Goal: Transaction & Acquisition: Purchase product/service

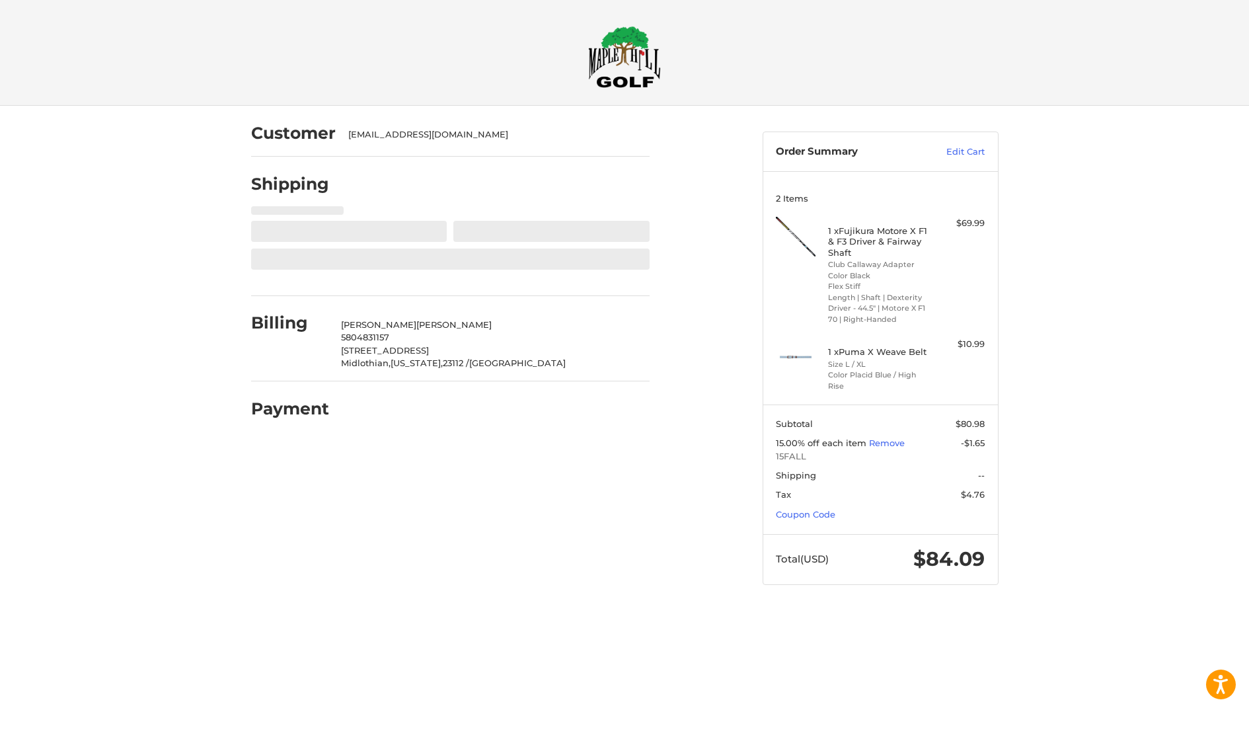
select select "**"
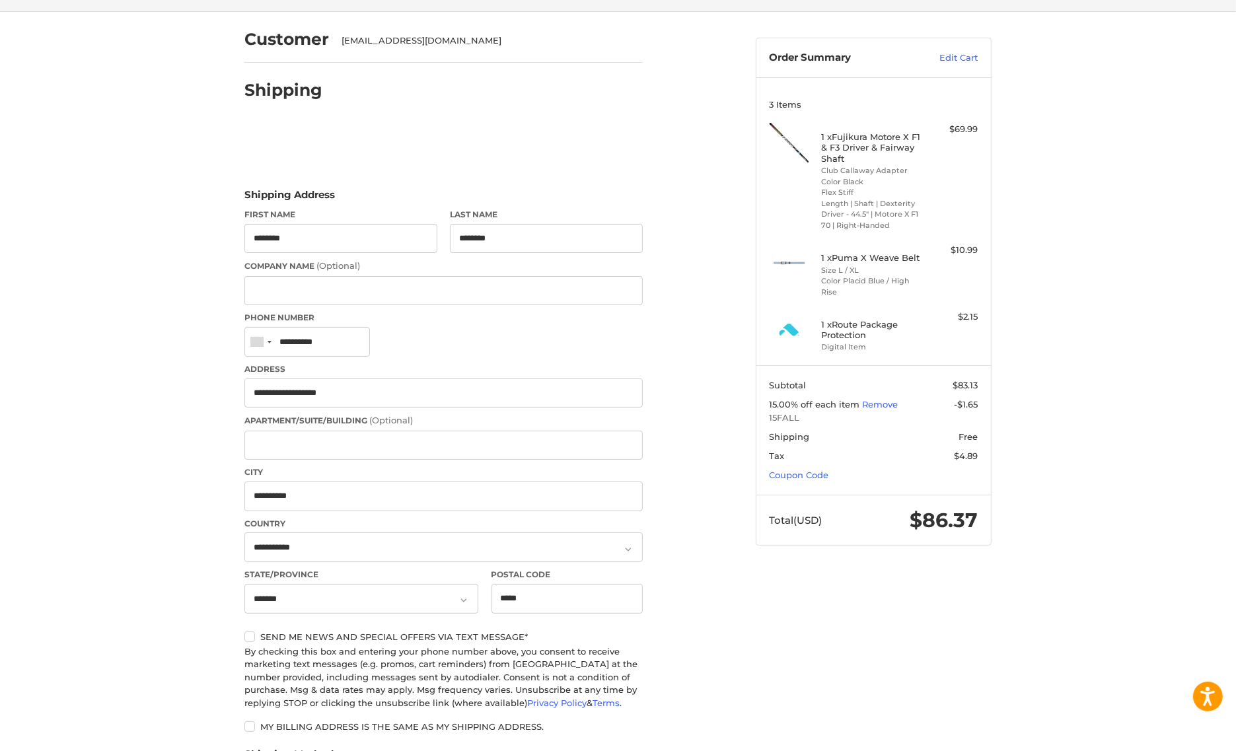
scroll to position [447, 0]
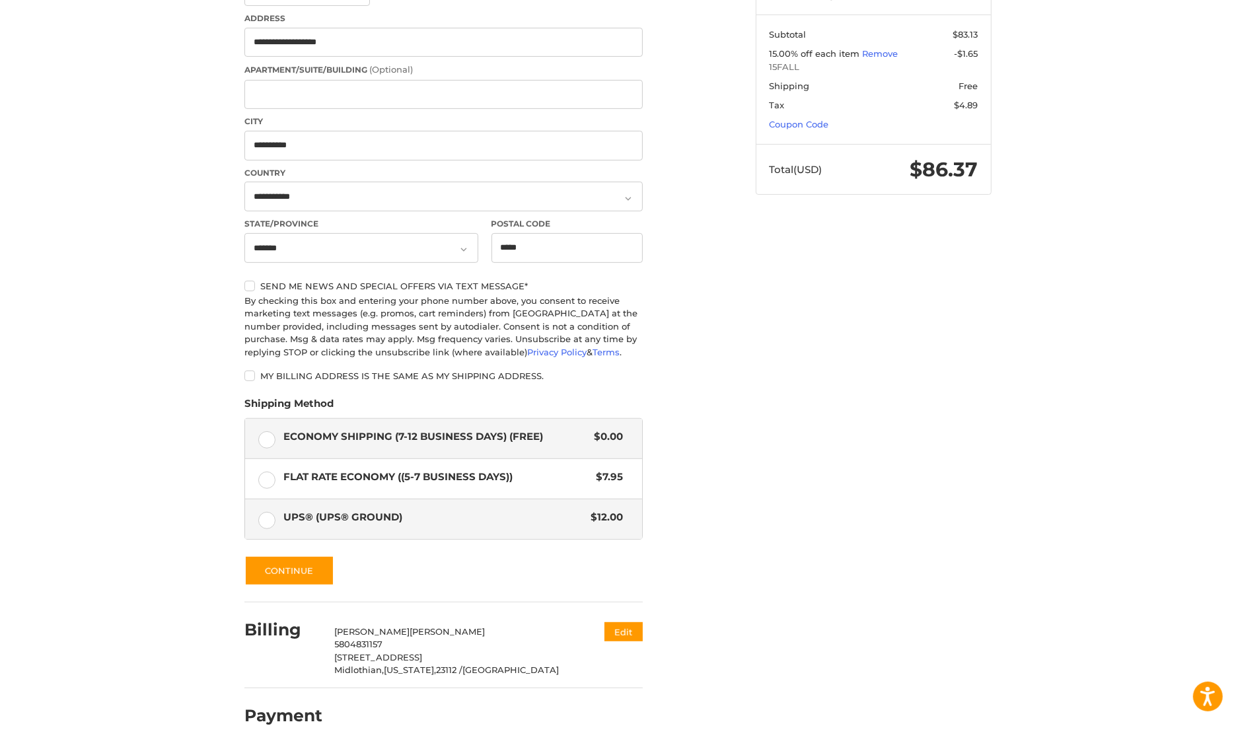
click at [344, 516] on span "UPS® (UPS® Ground)" at bounding box center [434, 517] width 301 height 15
click at [301, 565] on button "Continue" at bounding box center [290, 571] width 90 height 30
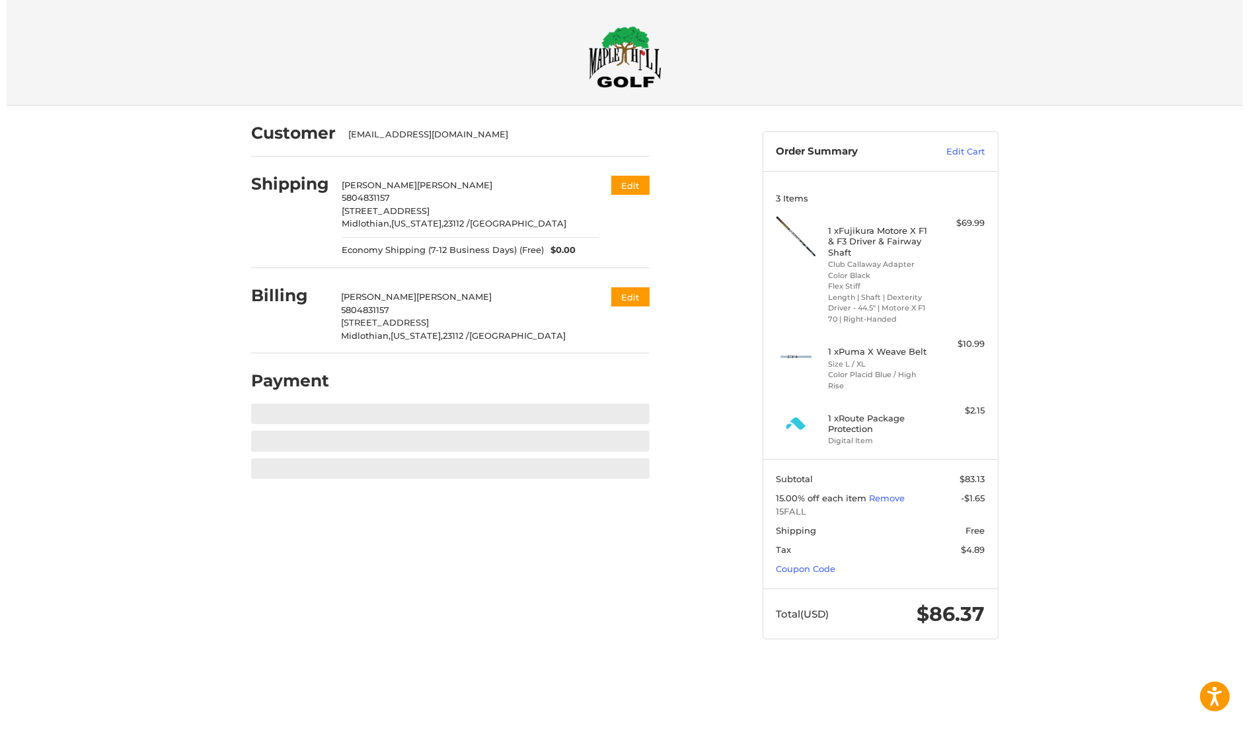
scroll to position [0, 0]
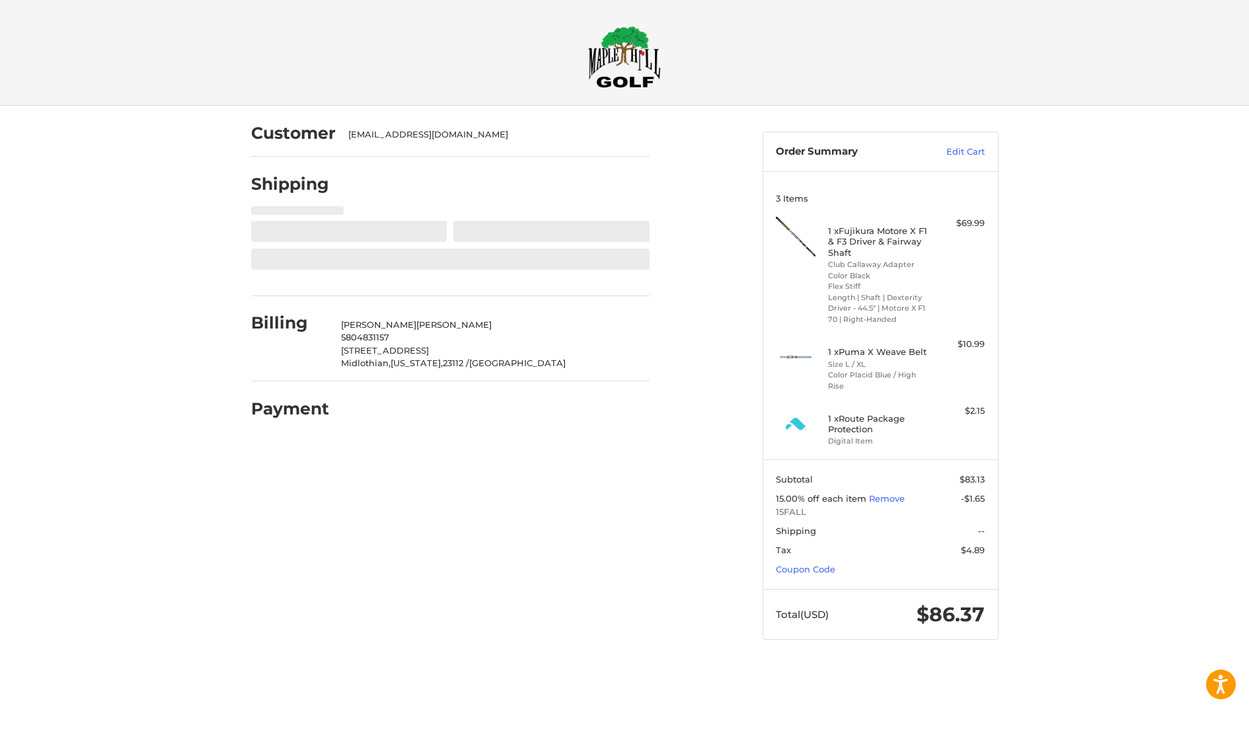
select select "**"
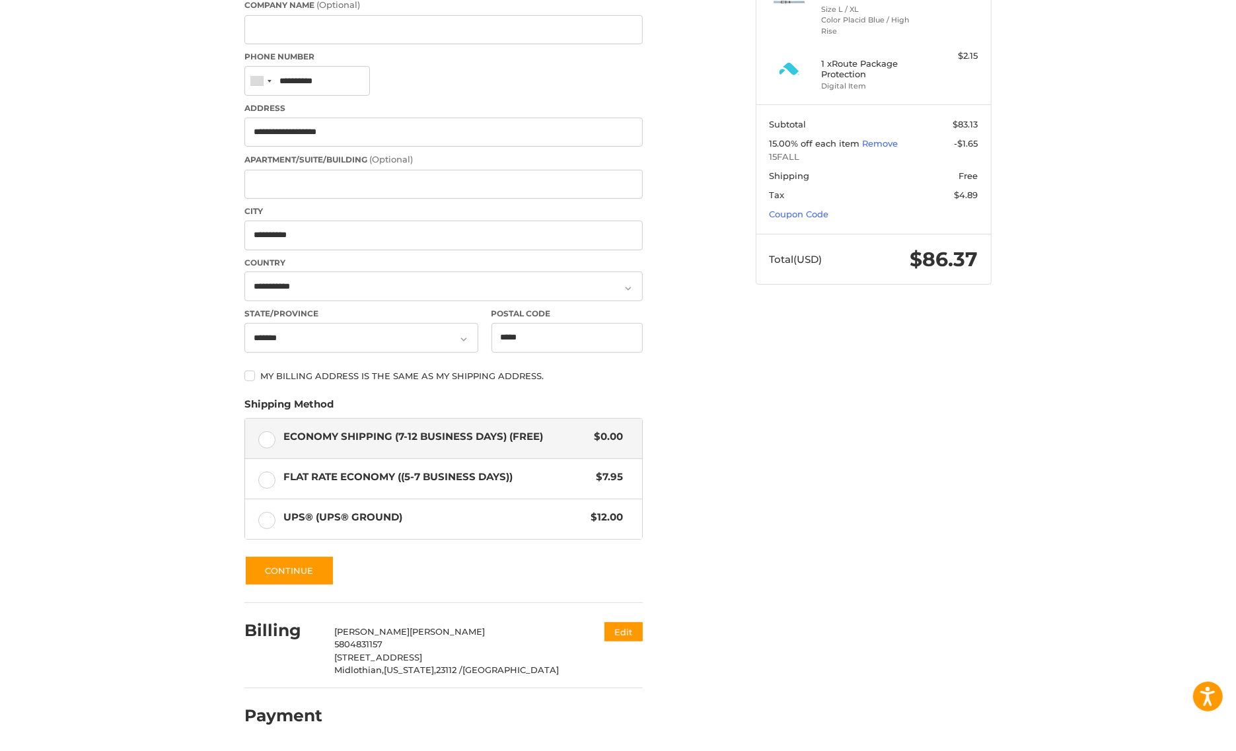
scroll to position [357, 0]
click at [351, 519] on span "UPS® (UPS® Ground)" at bounding box center [434, 517] width 301 height 15
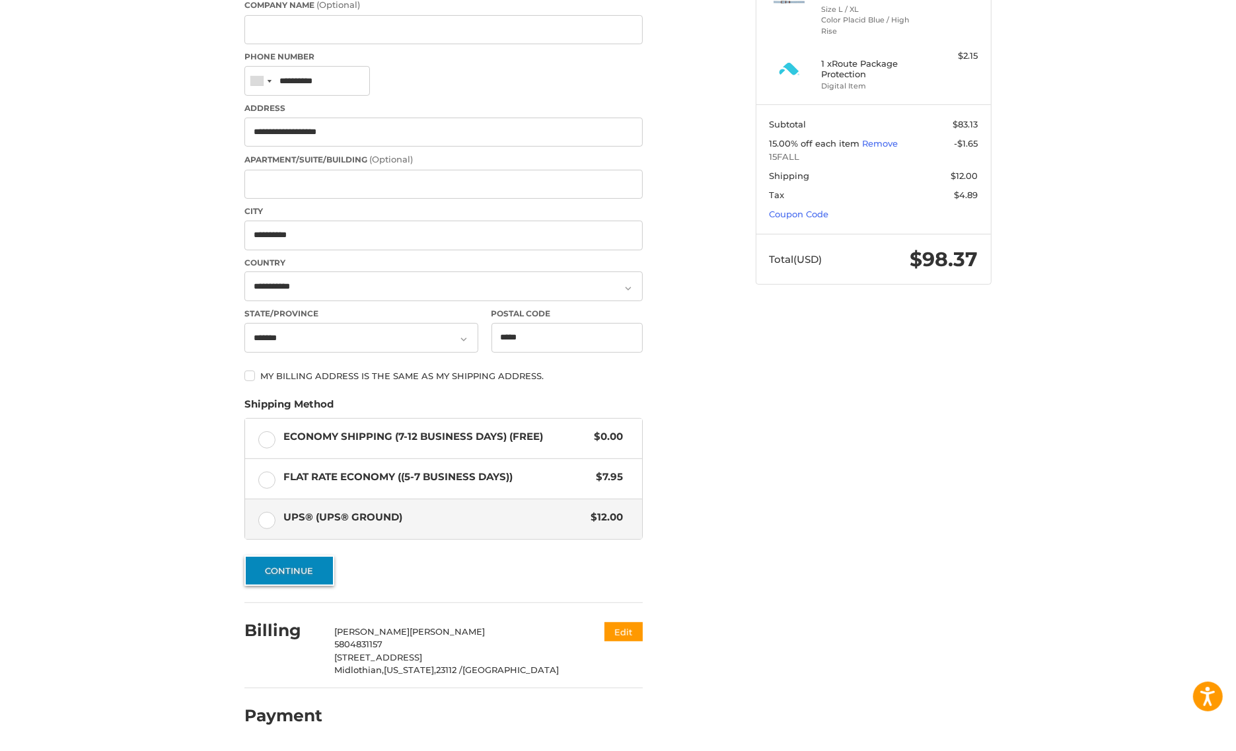
click at [285, 560] on button "Continue" at bounding box center [290, 571] width 90 height 30
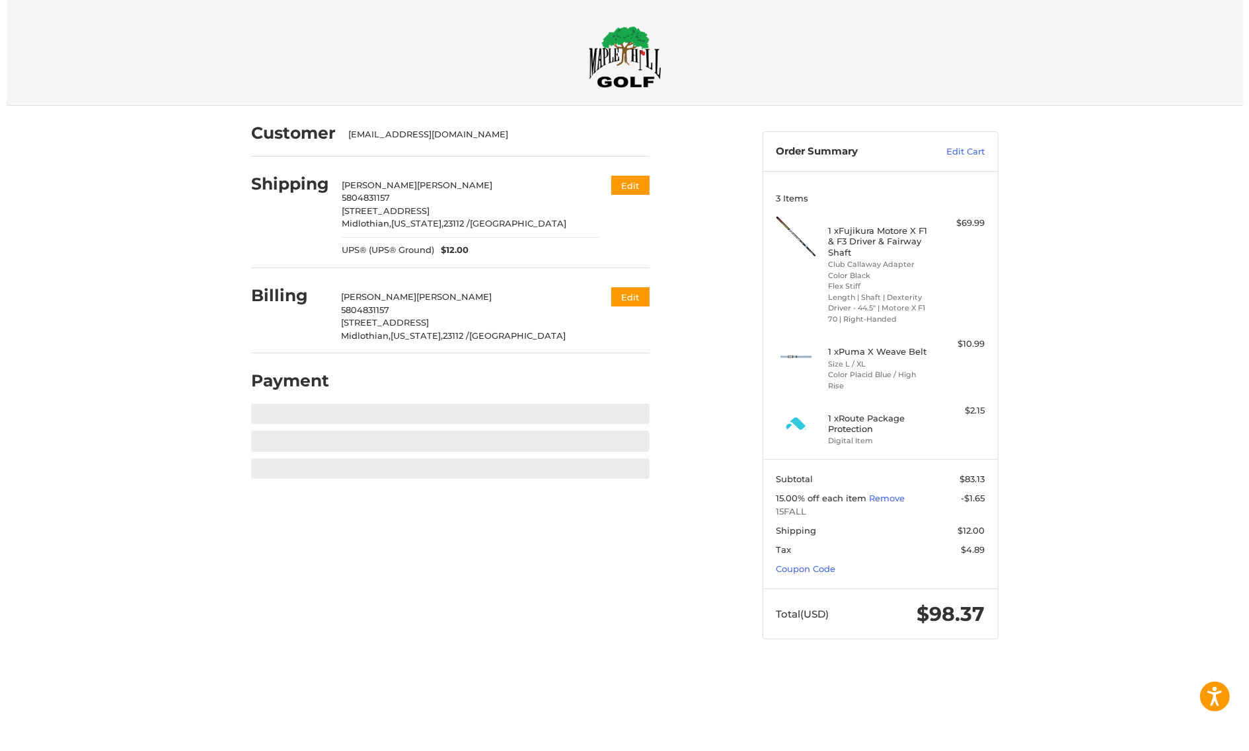
scroll to position [0, 0]
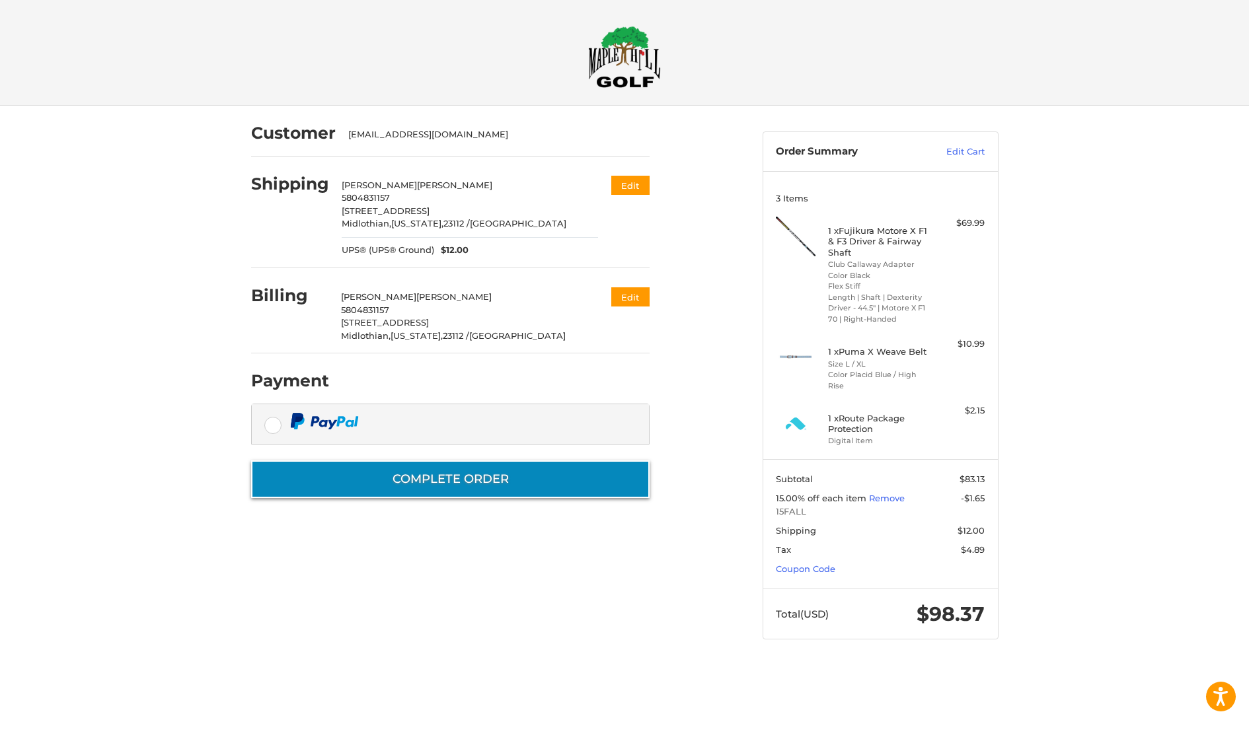
click at [524, 487] on button "Complete order" at bounding box center [450, 480] width 398 height 38
